Goal: Navigation & Orientation: Find specific page/section

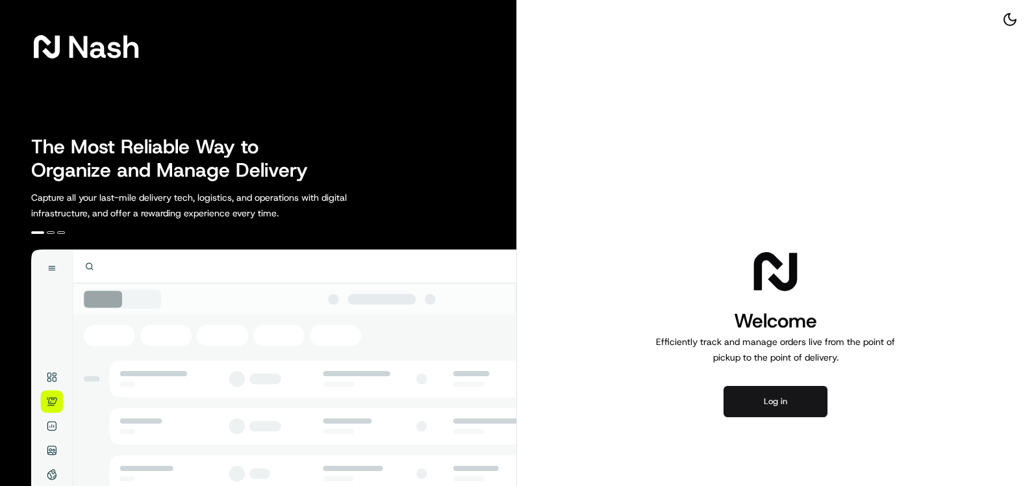
click at [787, 401] on button "Log in" at bounding box center [776, 401] width 104 height 31
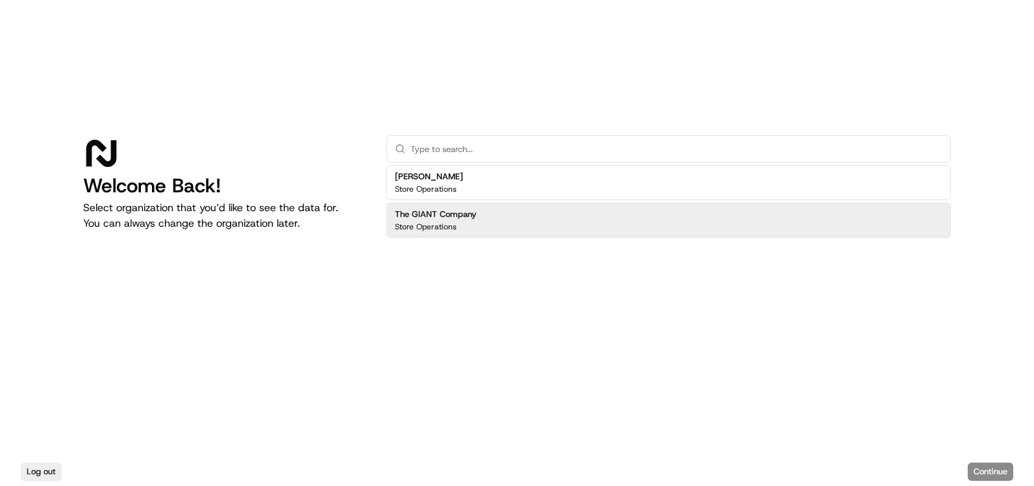
click at [561, 221] on div "The GIANT Company Store Operations" at bounding box center [668, 220] width 564 height 35
click at [994, 469] on button "Continue" at bounding box center [990, 471] width 45 height 18
